Goal: Task Accomplishment & Management: Complete application form

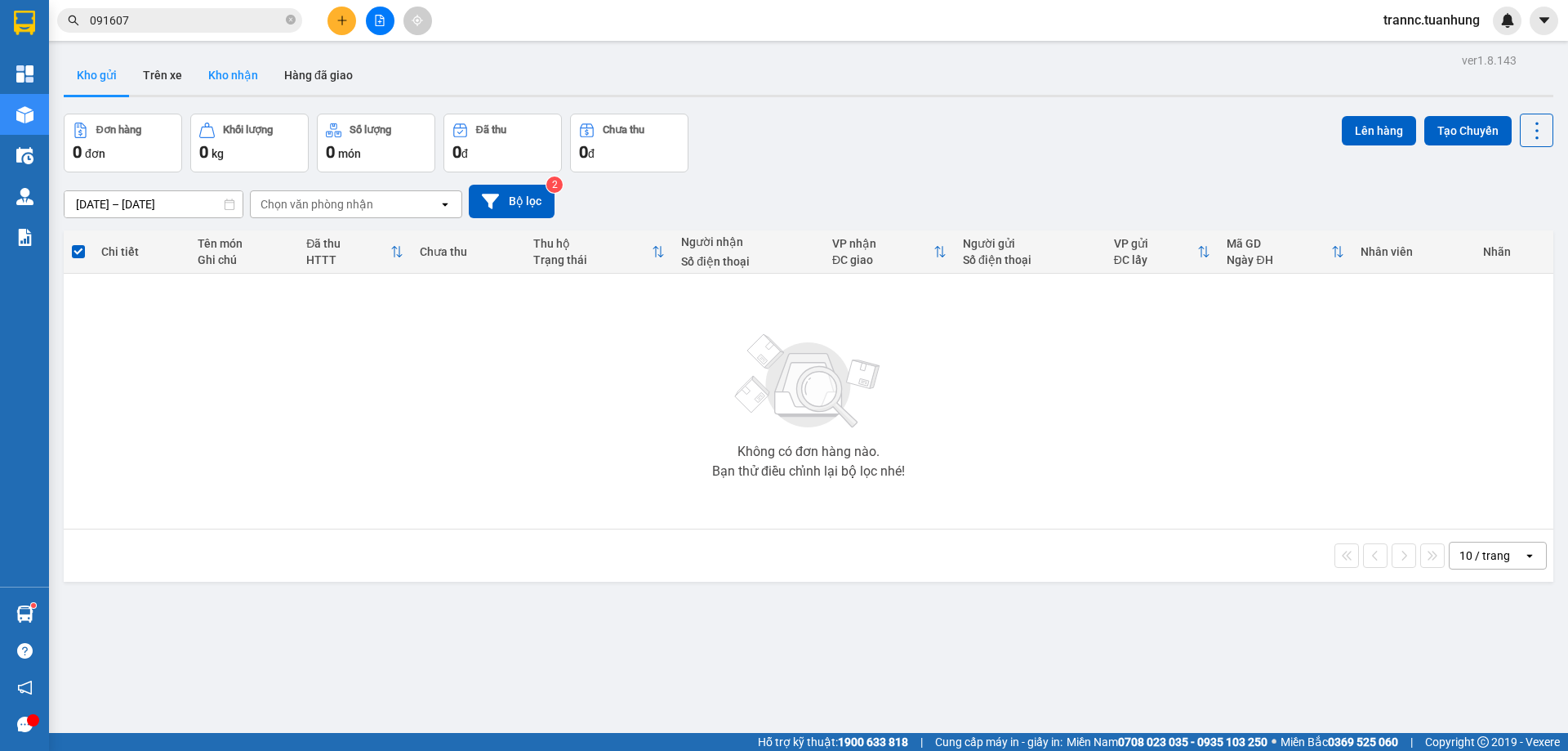
click at [240, 65] on button "Kho nhận" at bounding box center [233, 75] width 76 height 39
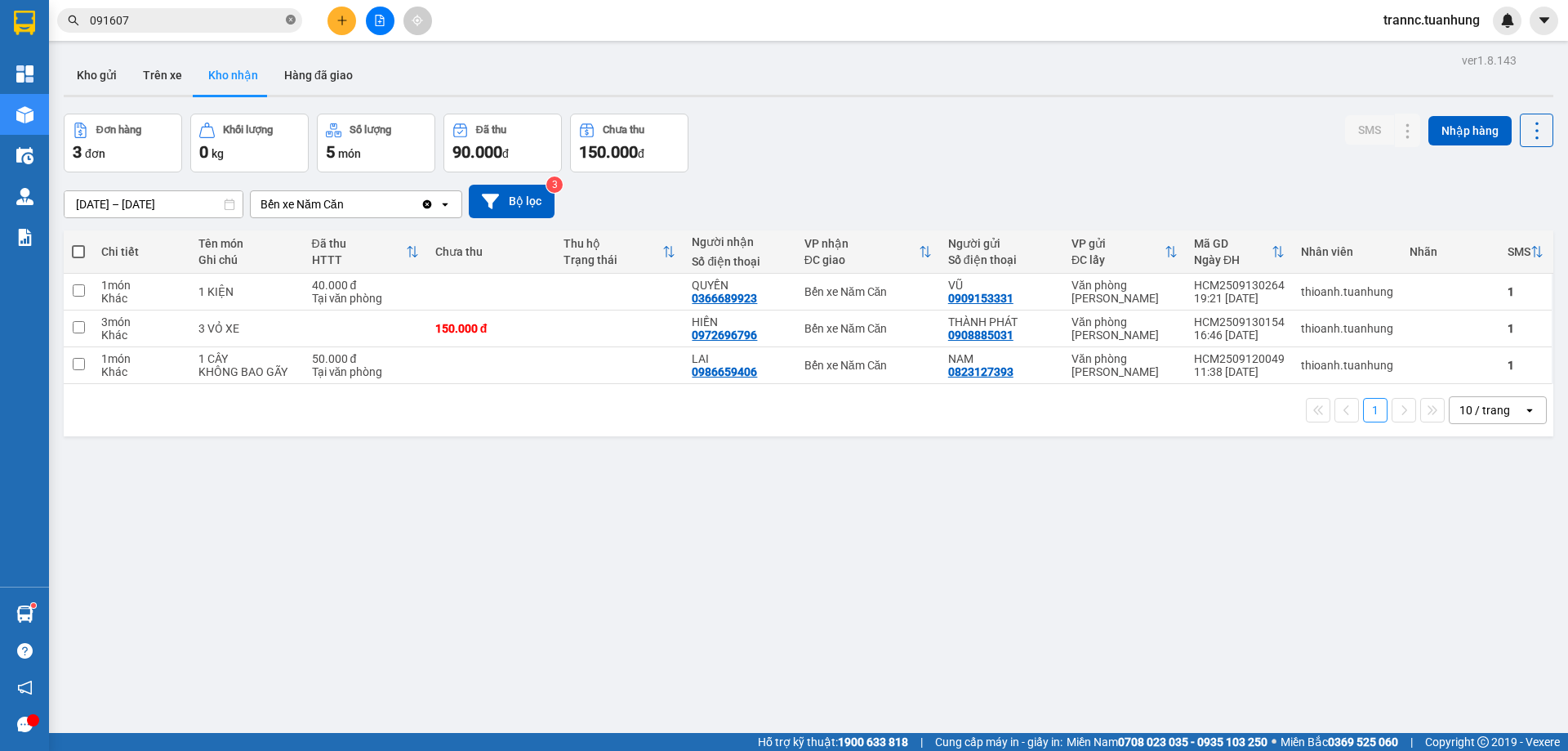
click at [291, 21] on icon "close-circle" at bounding box center [290, 19] width 10 height 10
click at [277, 16] on input "text" at bounding box center [186, 19] width 193 height 18
click at [256, 20] on input "text" at bounding box center [186, 19] width 193 height 18
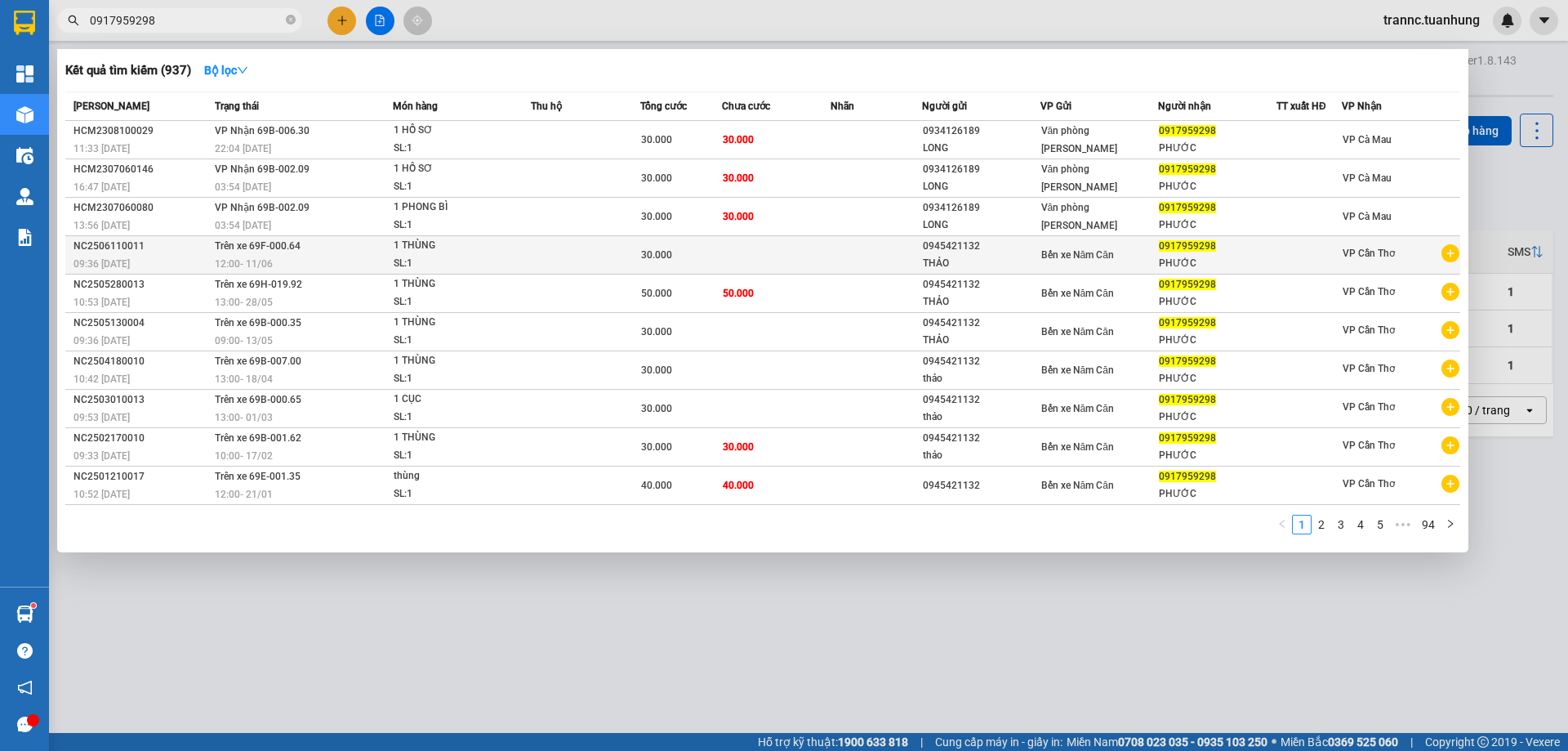
type input "0917959298"
click at [1450, 257] on icon "plus-circle" at bounding box center [1450, 252] width 18 height 18
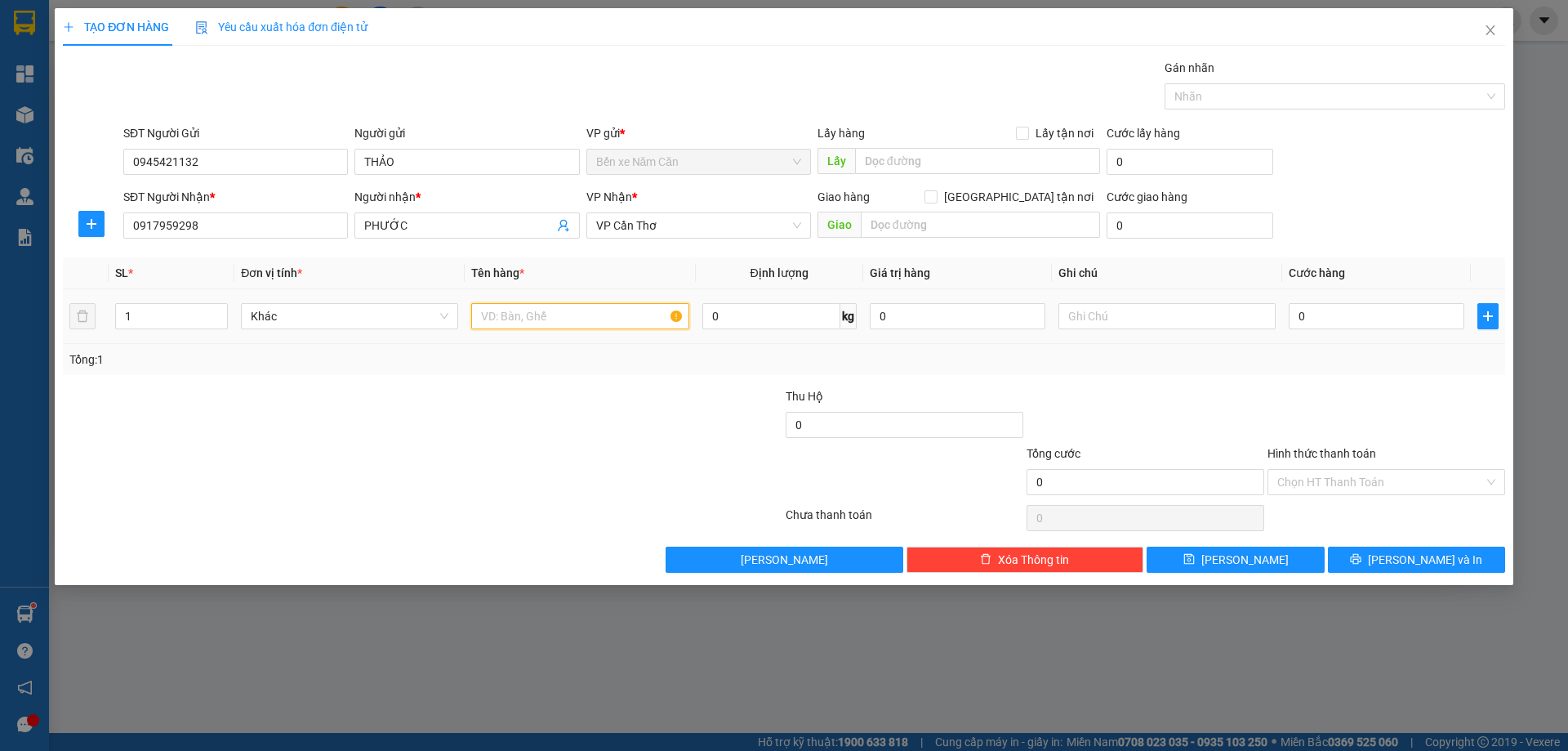
click at [504, 305] on input "text" at bounding box center [579, 316] width 217 height 26
click at [665, 219] on span "VP Cần Thơ" at bounding box center [698, 225] width 205 height 25
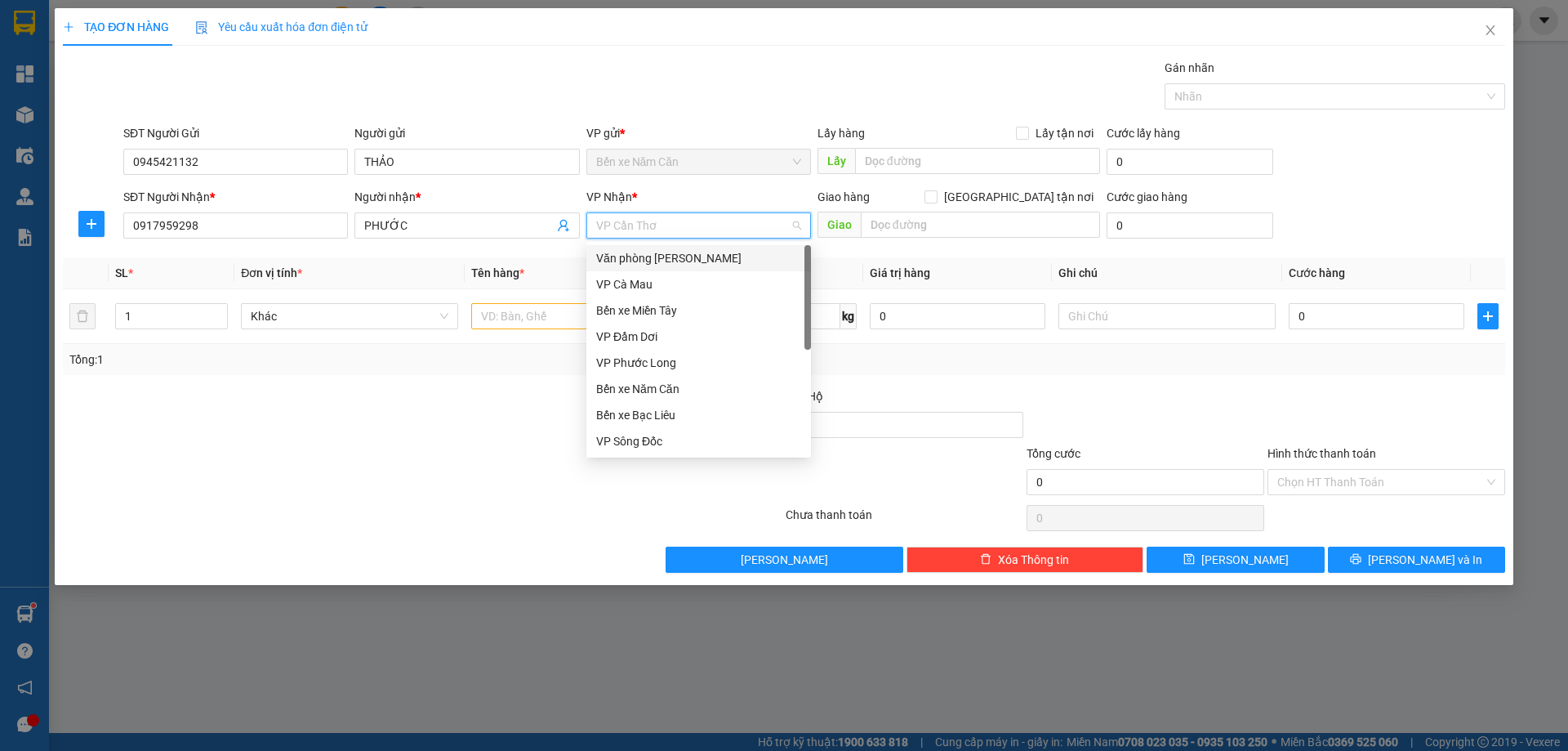
click at [701, 249] on div "Văn phòng Hồ Chí Minh" at bounding box center [698, 258] width 205 height 18
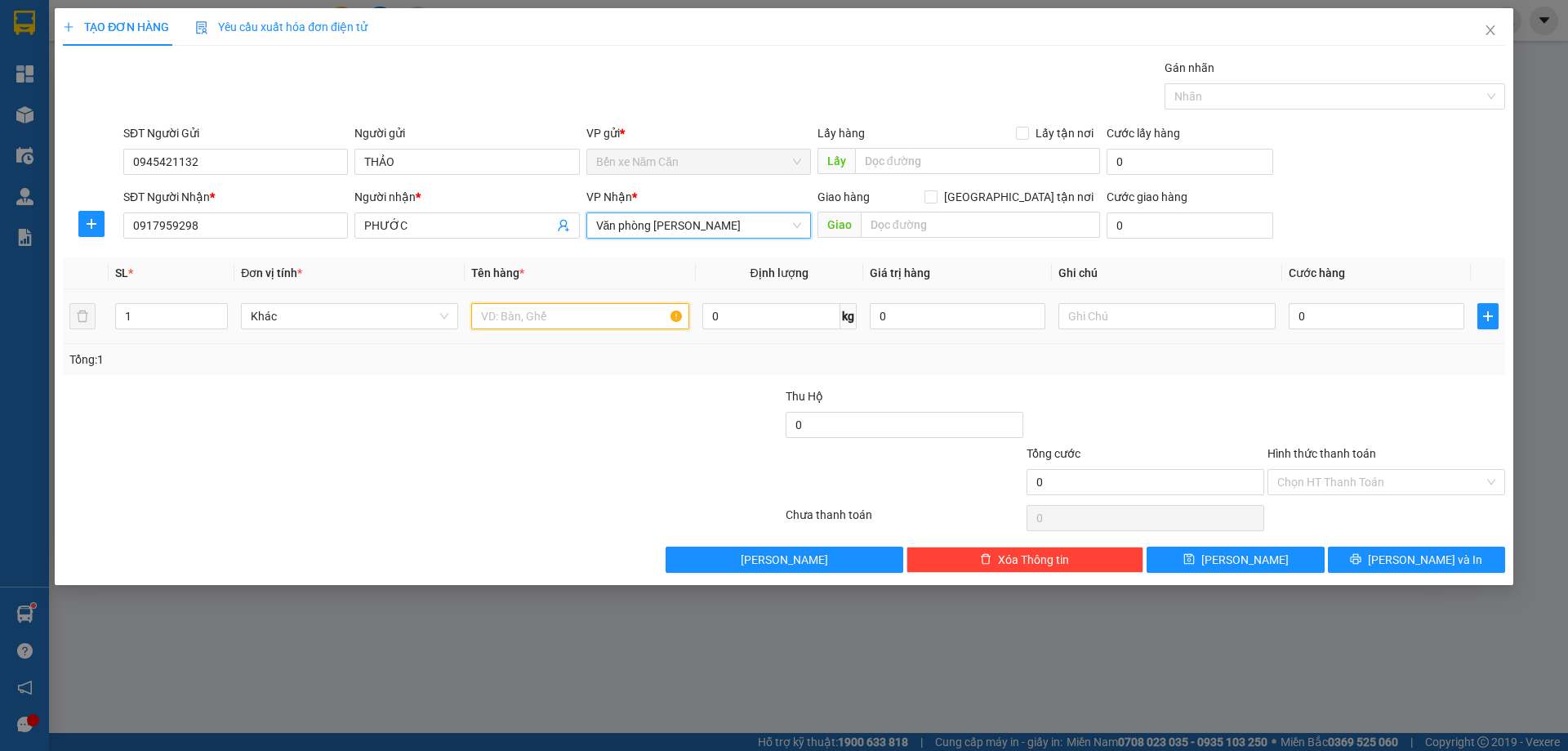
click at [527, 307] on input "text" at bounding box center [579, 316] width 217 height 26
type input "1 THÙNG"
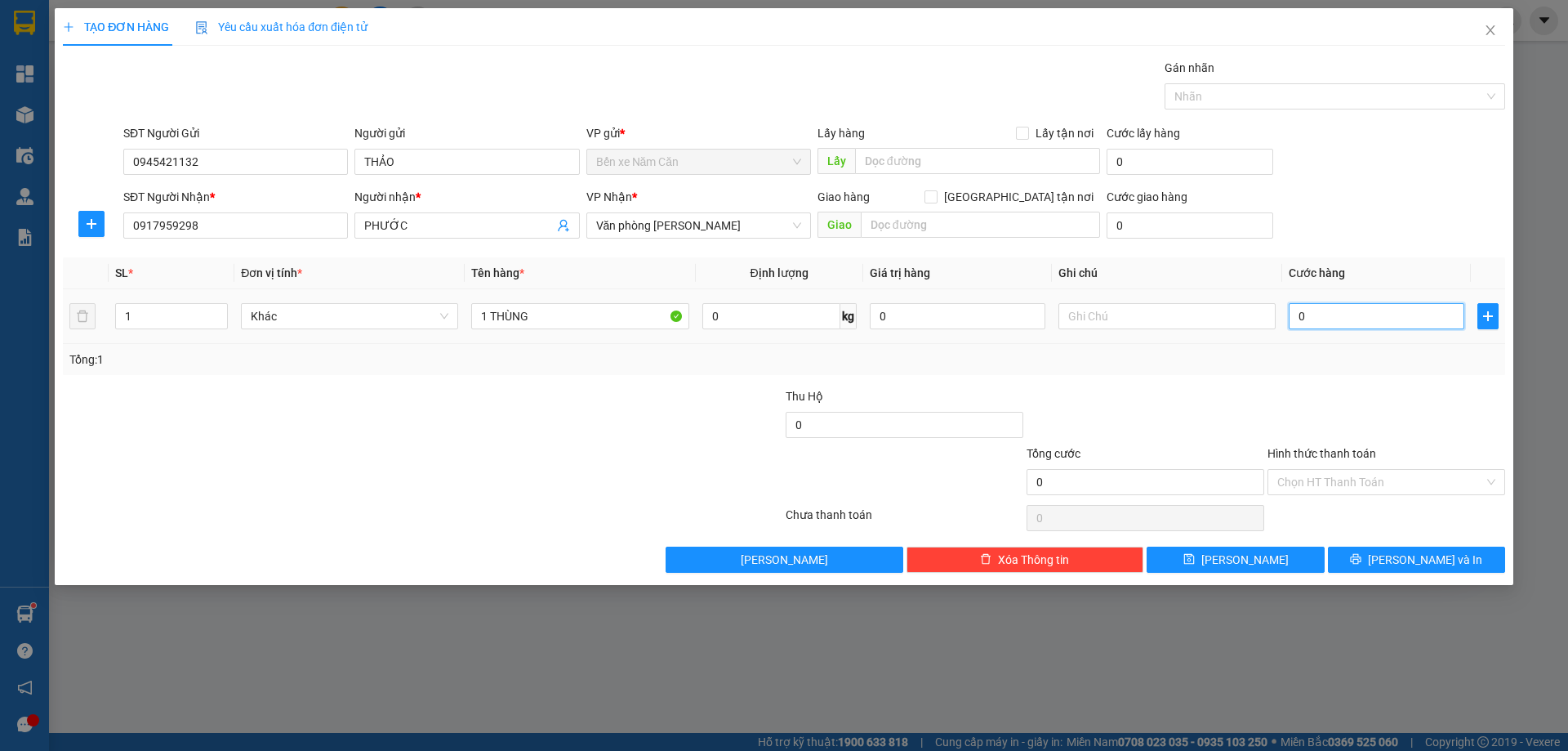
click at [1398, 314] on input "0" at bounding box center [1376, 316] width 175 height 26
type input "6"
type input "0"
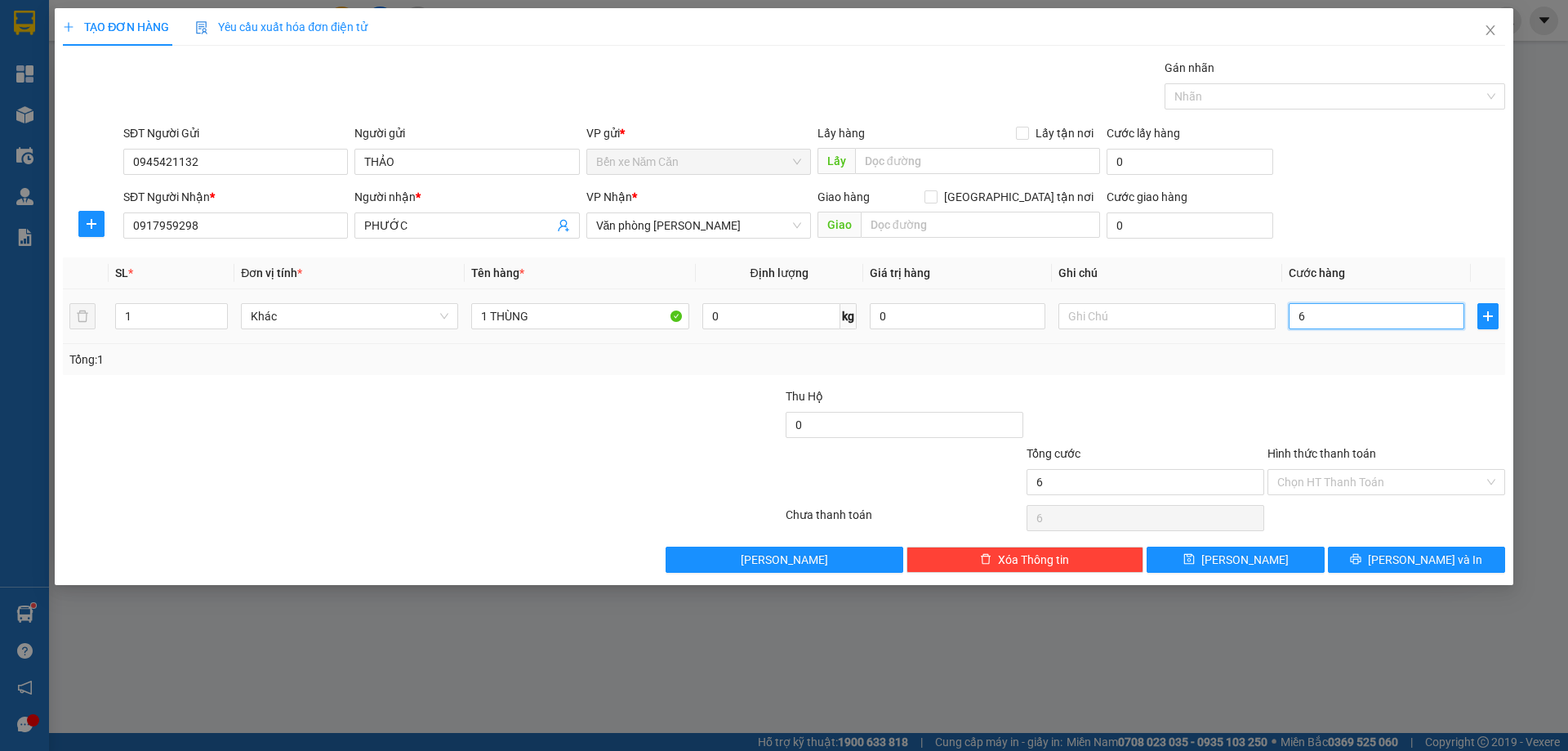
type input "0"
type input "07"
type input "7"
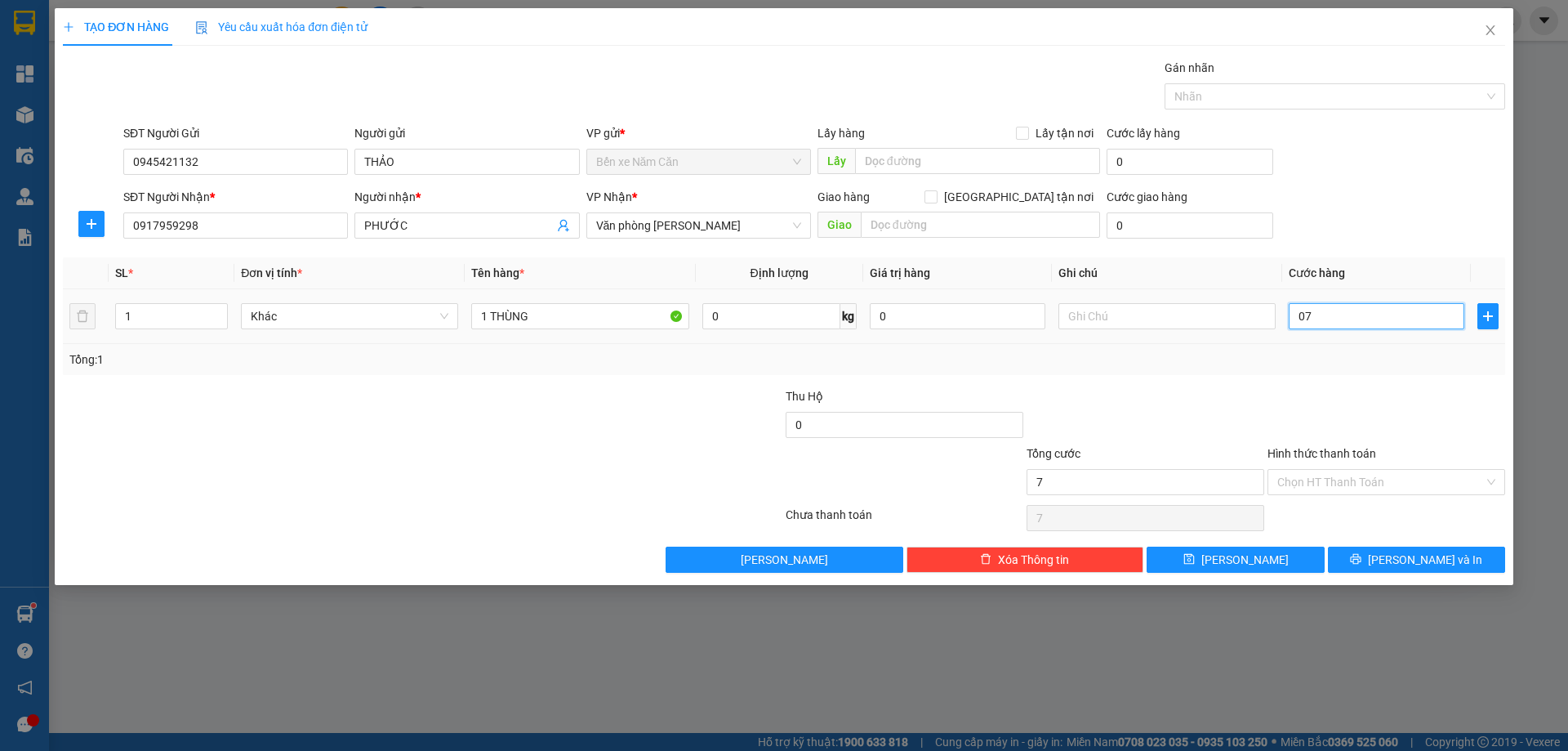
type input "07-"
type input "0"
type input "07"
type input "7"
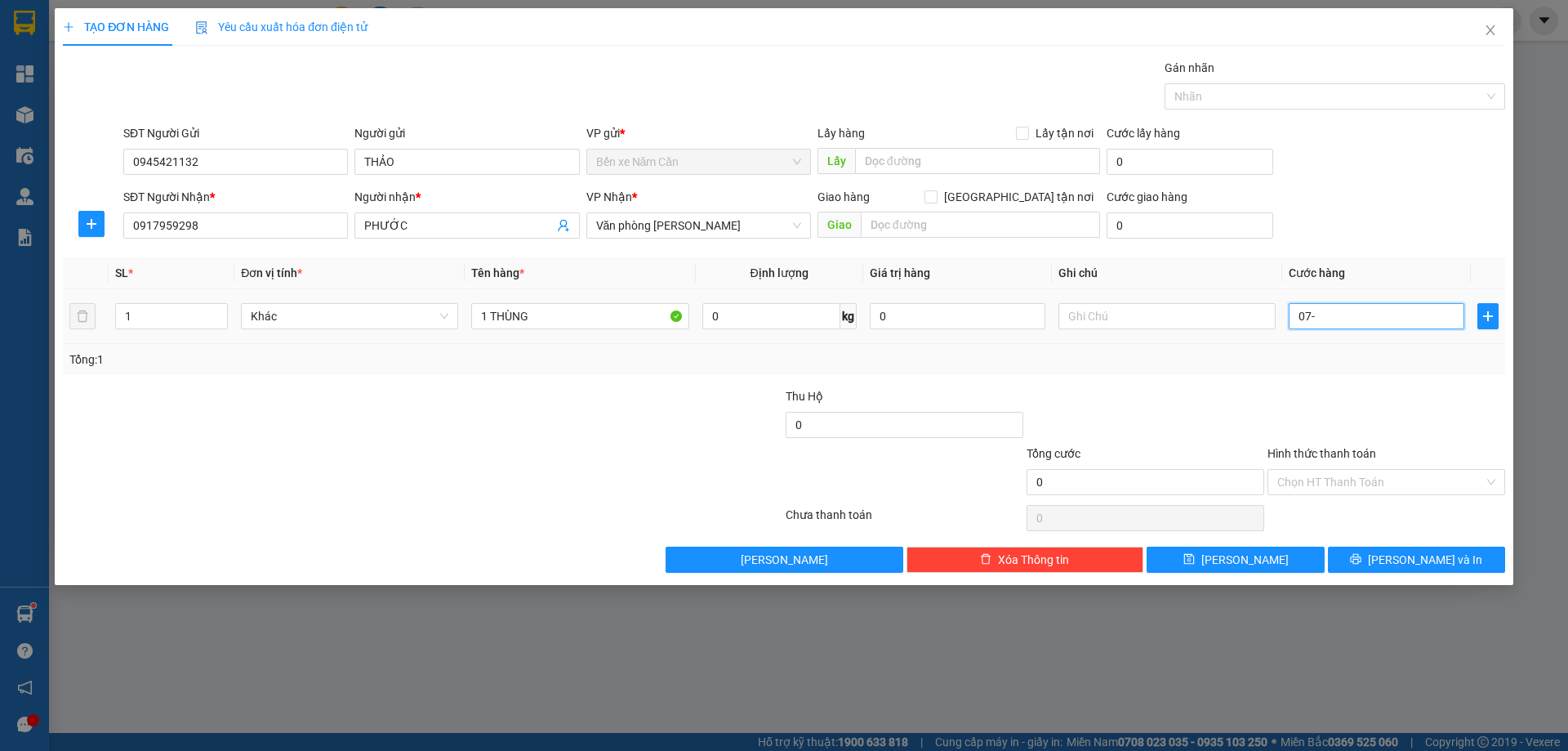
type input "7"
type input "0"
type input "07"
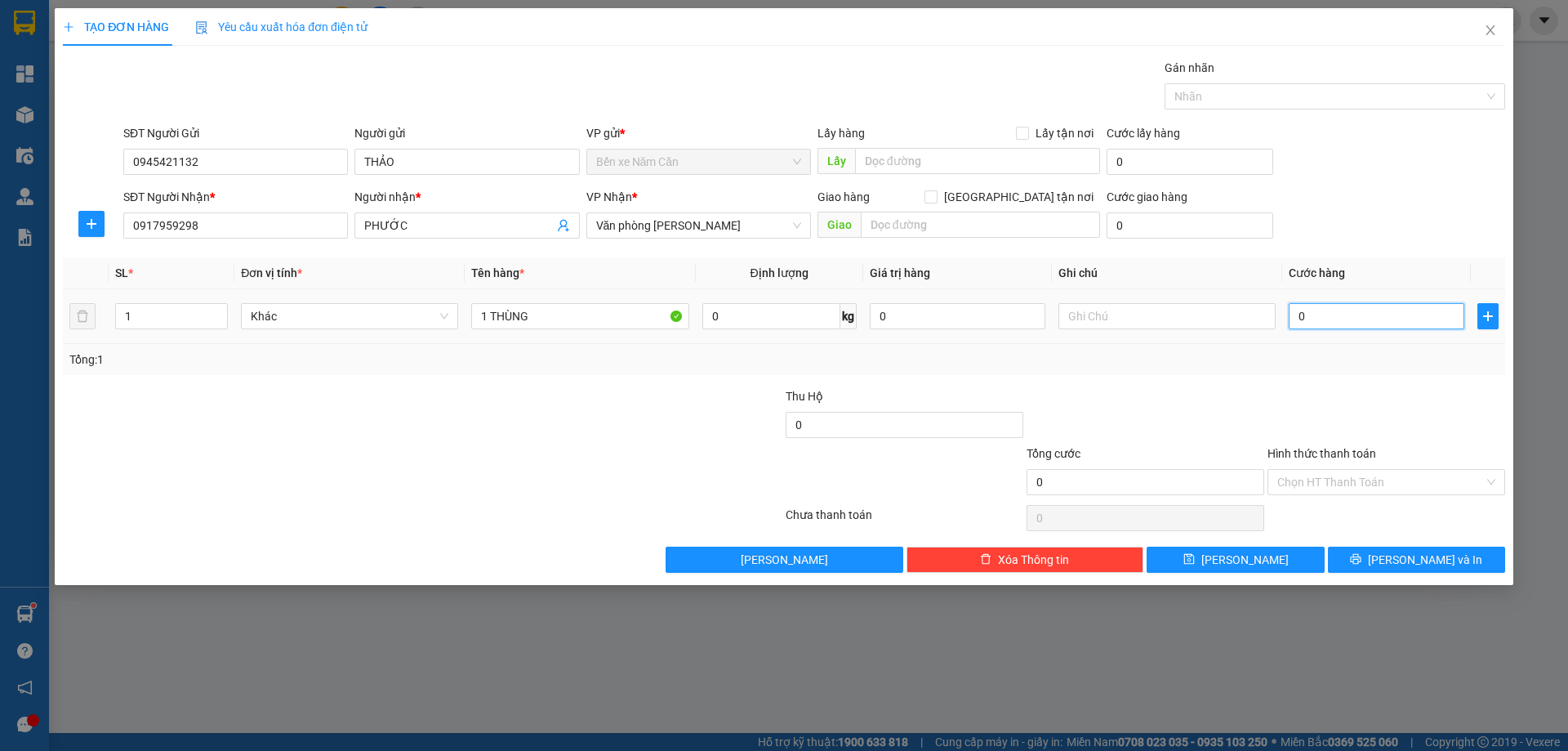
type input "7"
type input "070"
type input "70"
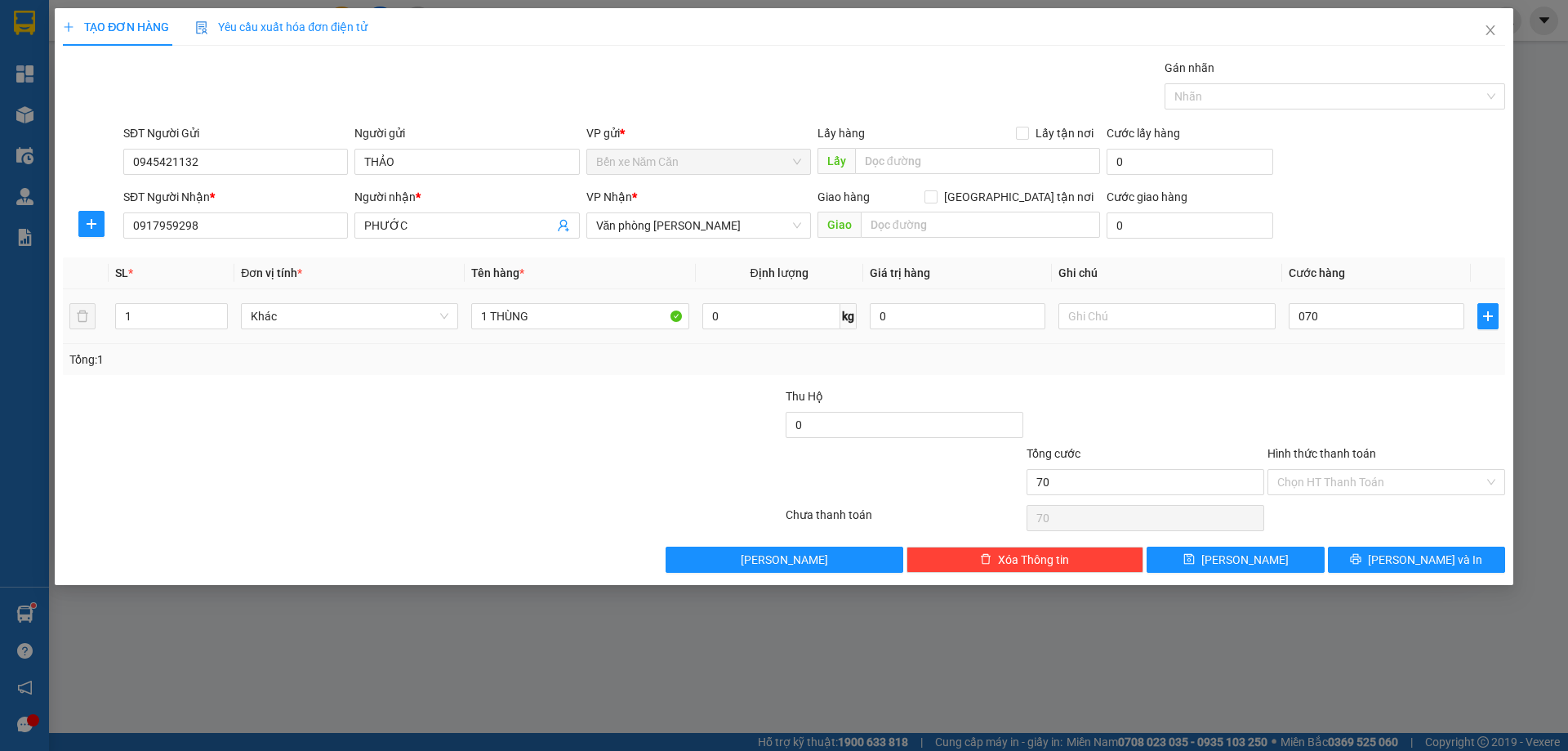
type input "70.000"
click at [1405, 391] on div at bounding box center [1385, 416] width 241 height 57
click at [1432, 557] on span "Lưu và In" at bounding box center [1425, 559] width 115 height 18
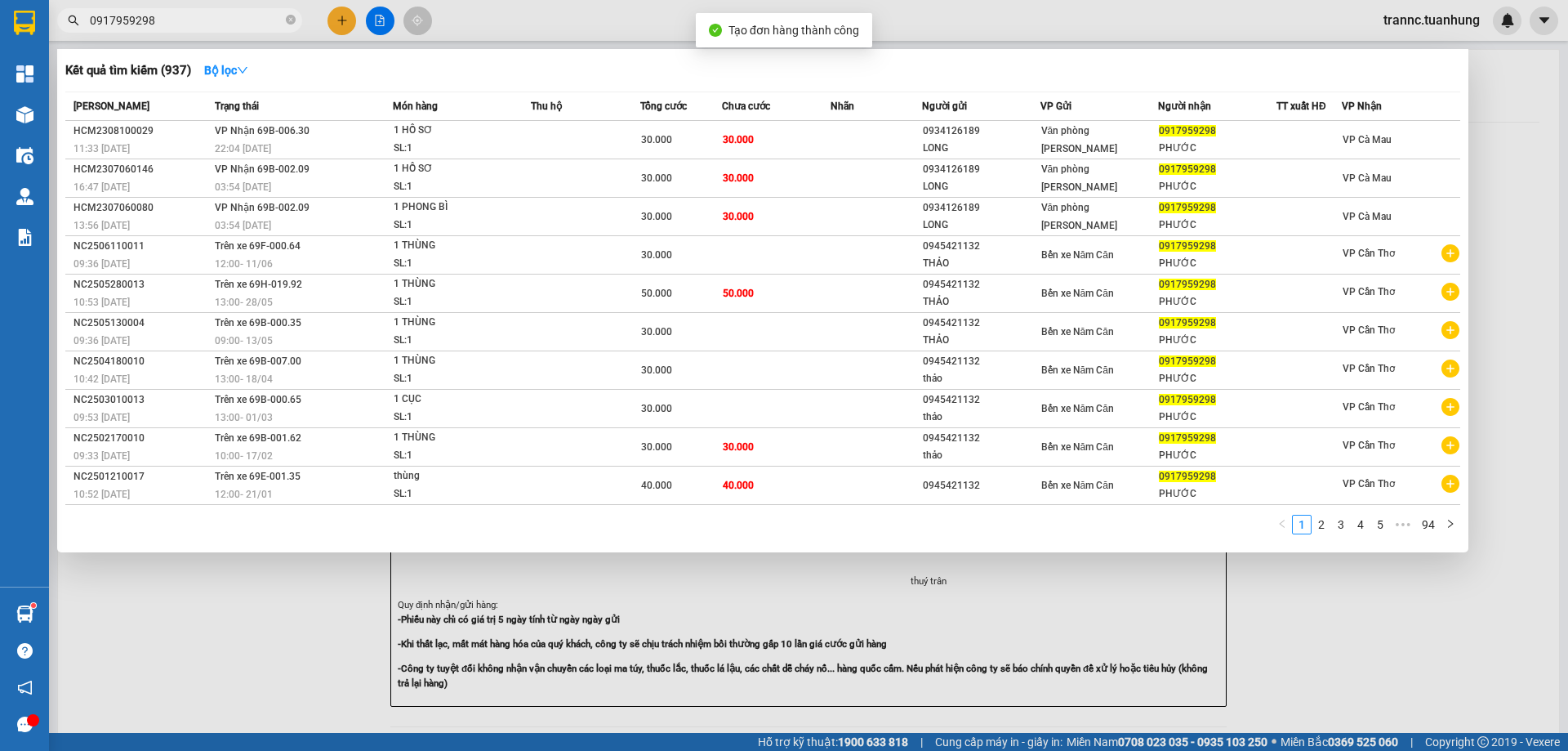
drag, startPoint x: 1332, startPoint y: 654, endPoint x: 1332, endPoint y: 636, distance: 18.0
click at [1333, 653] on div at bounding box center [784, 375] width 1568 height 751
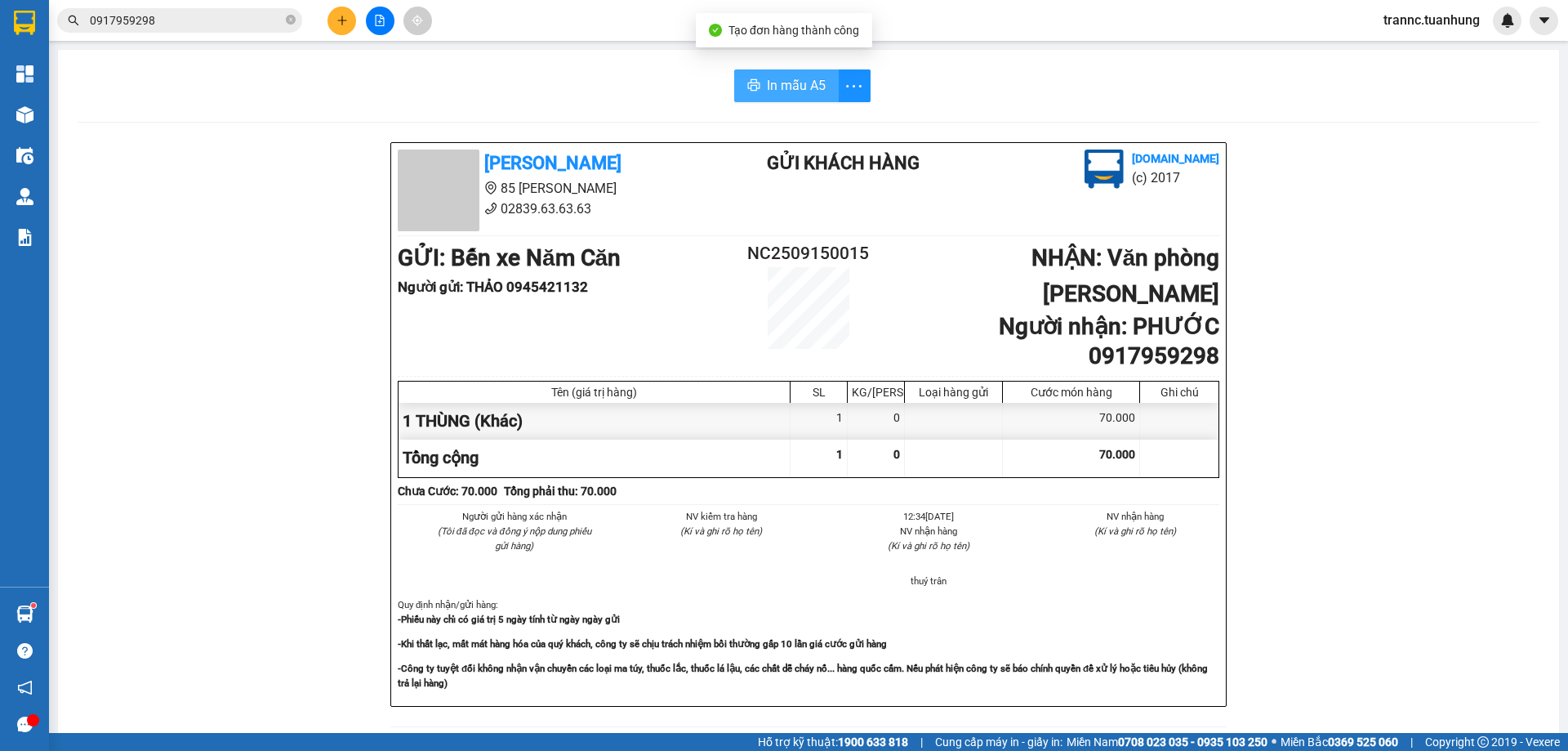
click at [786, 81] on span "In mẫu A5" at bounding box center [796, 85] width 59 height 20
